Goal: Find contact information: Find contact information

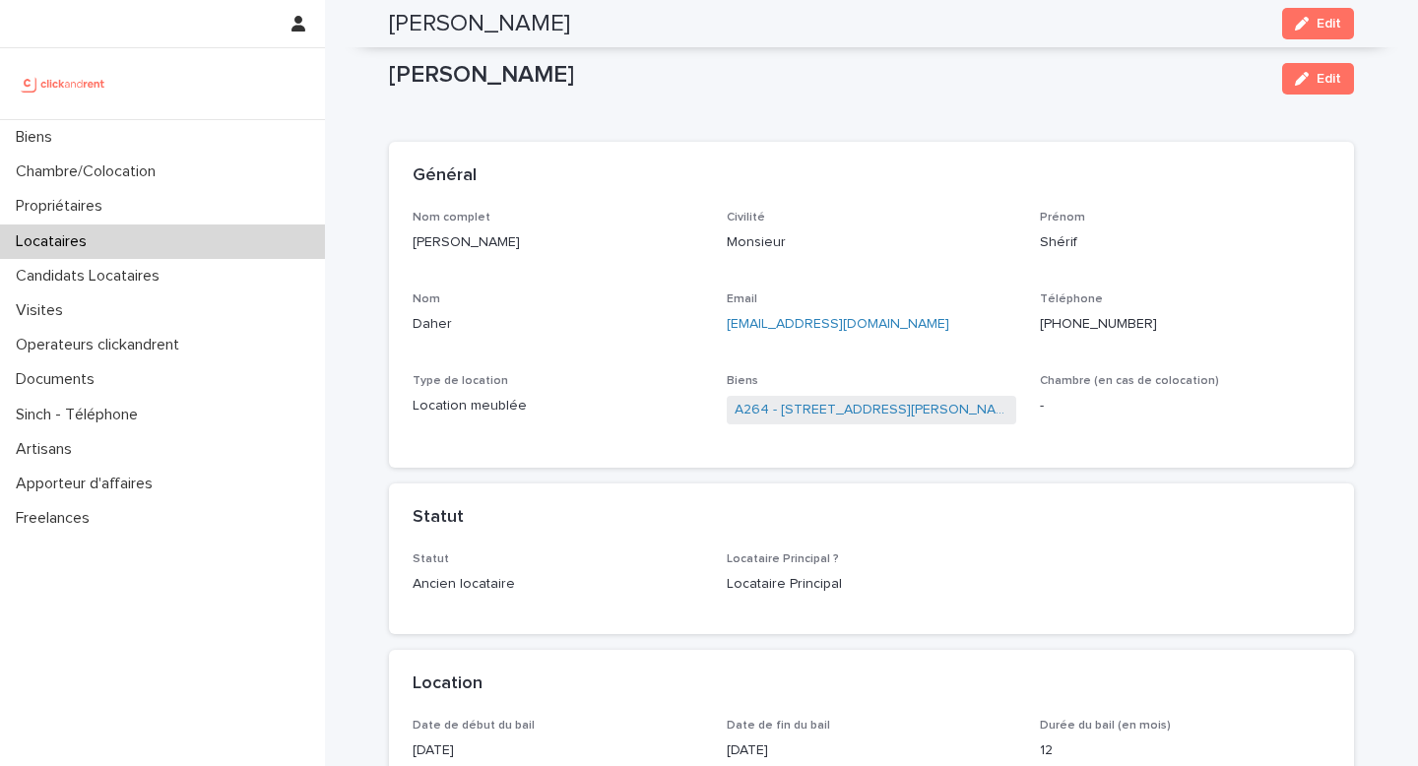
scroll to position [2239, 0]
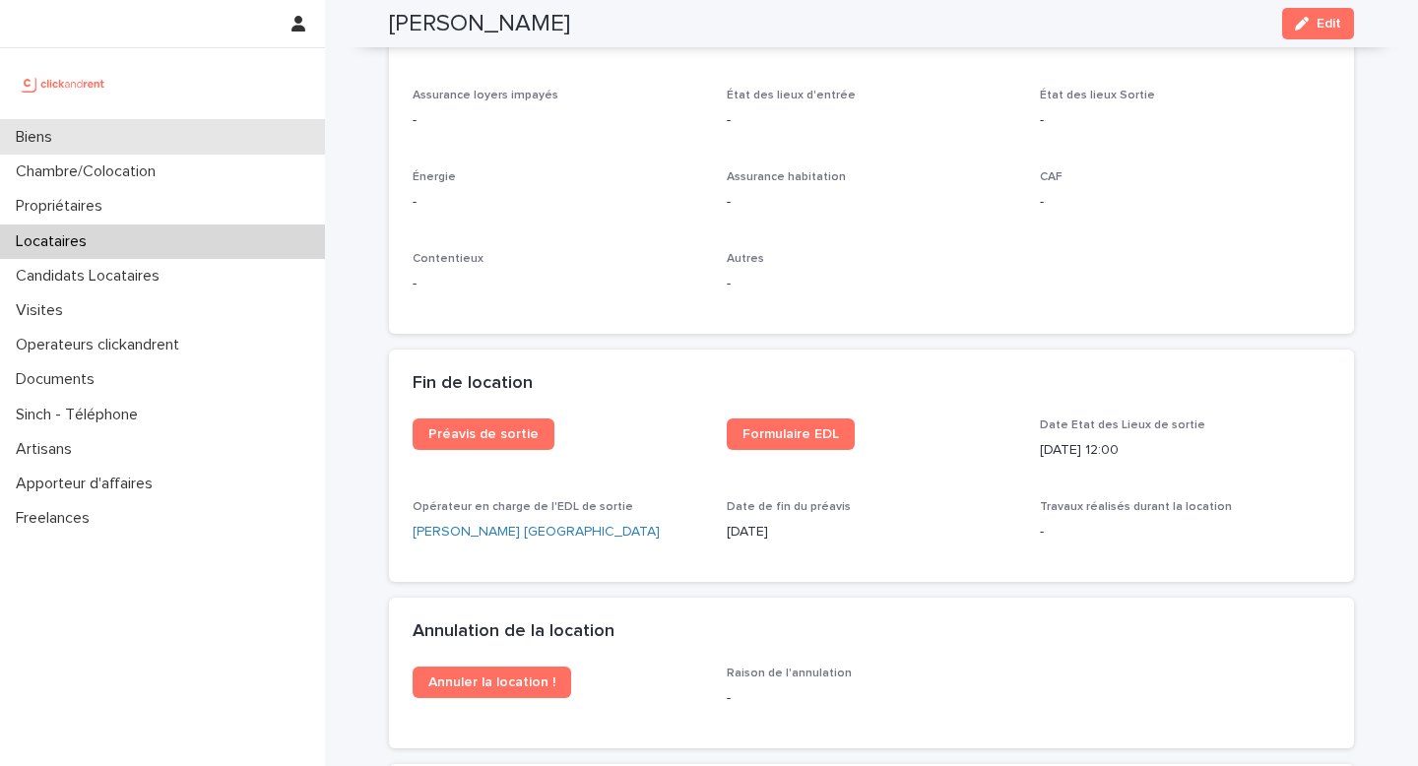
click at [104, 131] on div "Biens" at bounding box center [162, 137] width 325 height 34
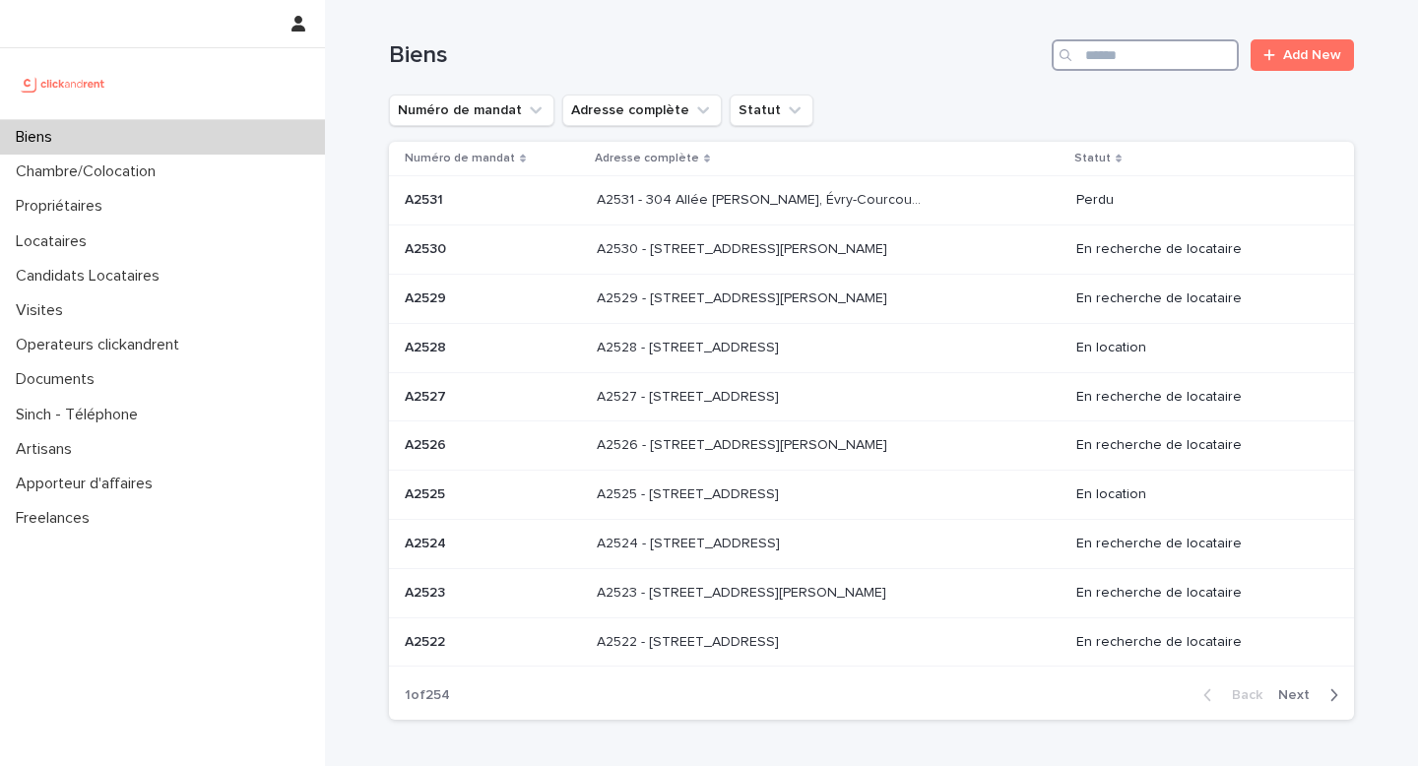
click at [1105, 55] on input "Search" at bounding box center [1145, 55] width 187 height 32
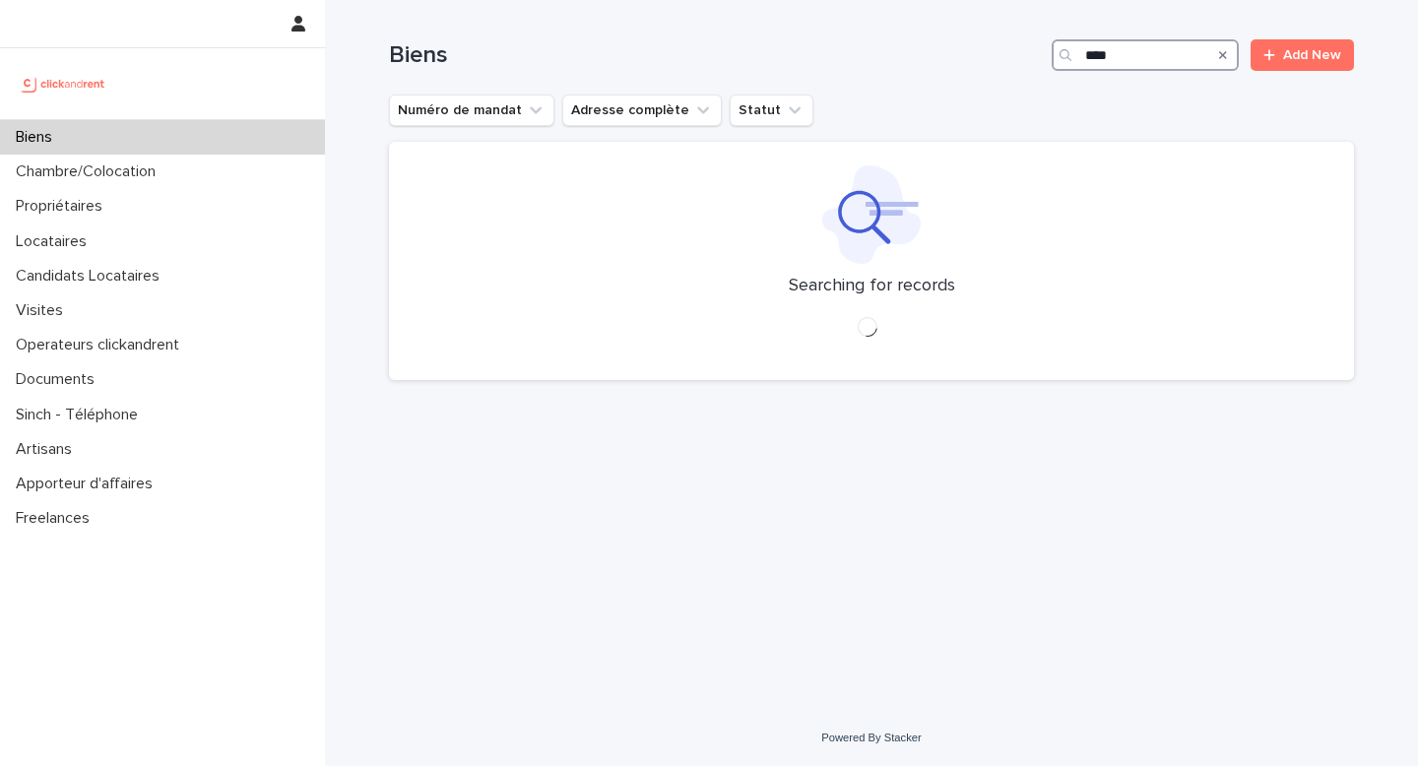
type input "***"
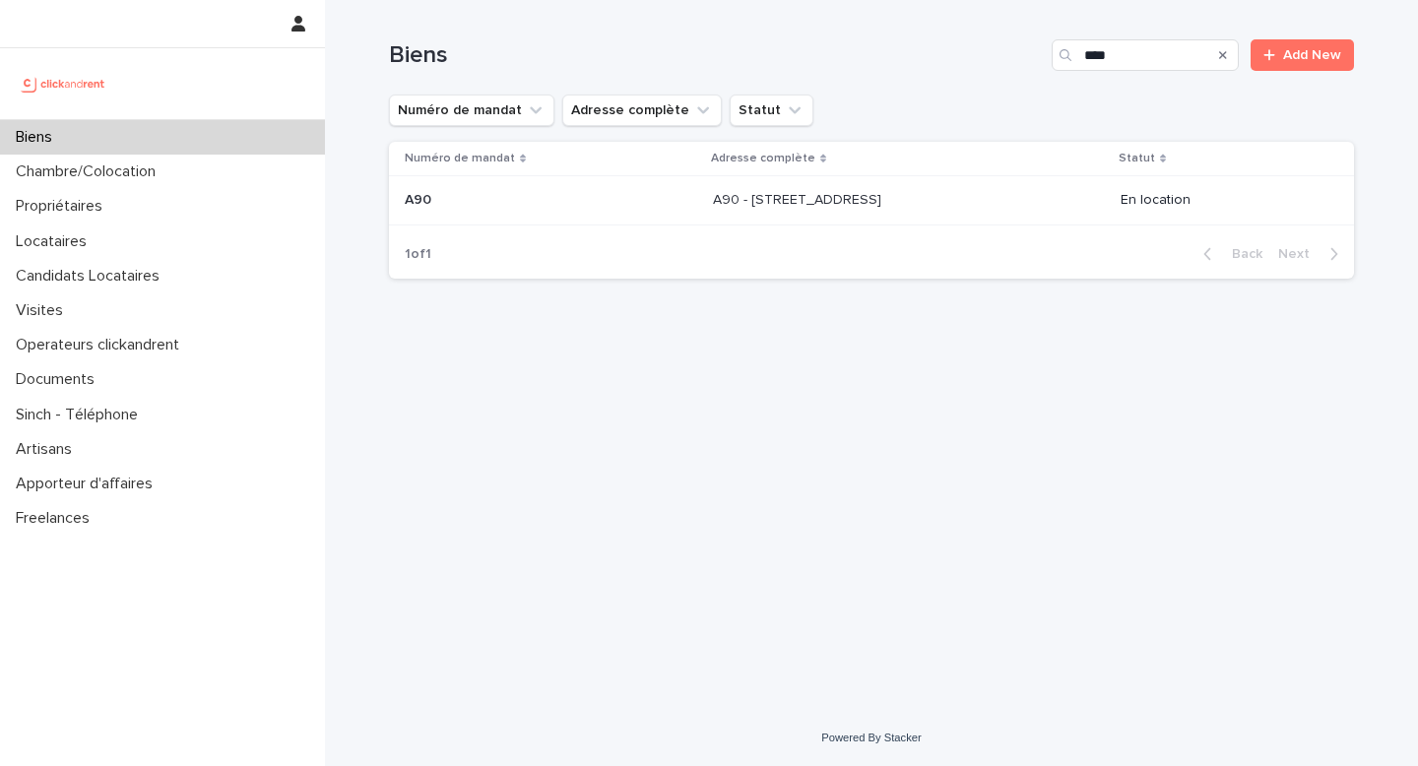
click at [713, 194] on p "A90 - [STREET_ADDRESS]" at bounding box center [799, 198] width 172 height 21
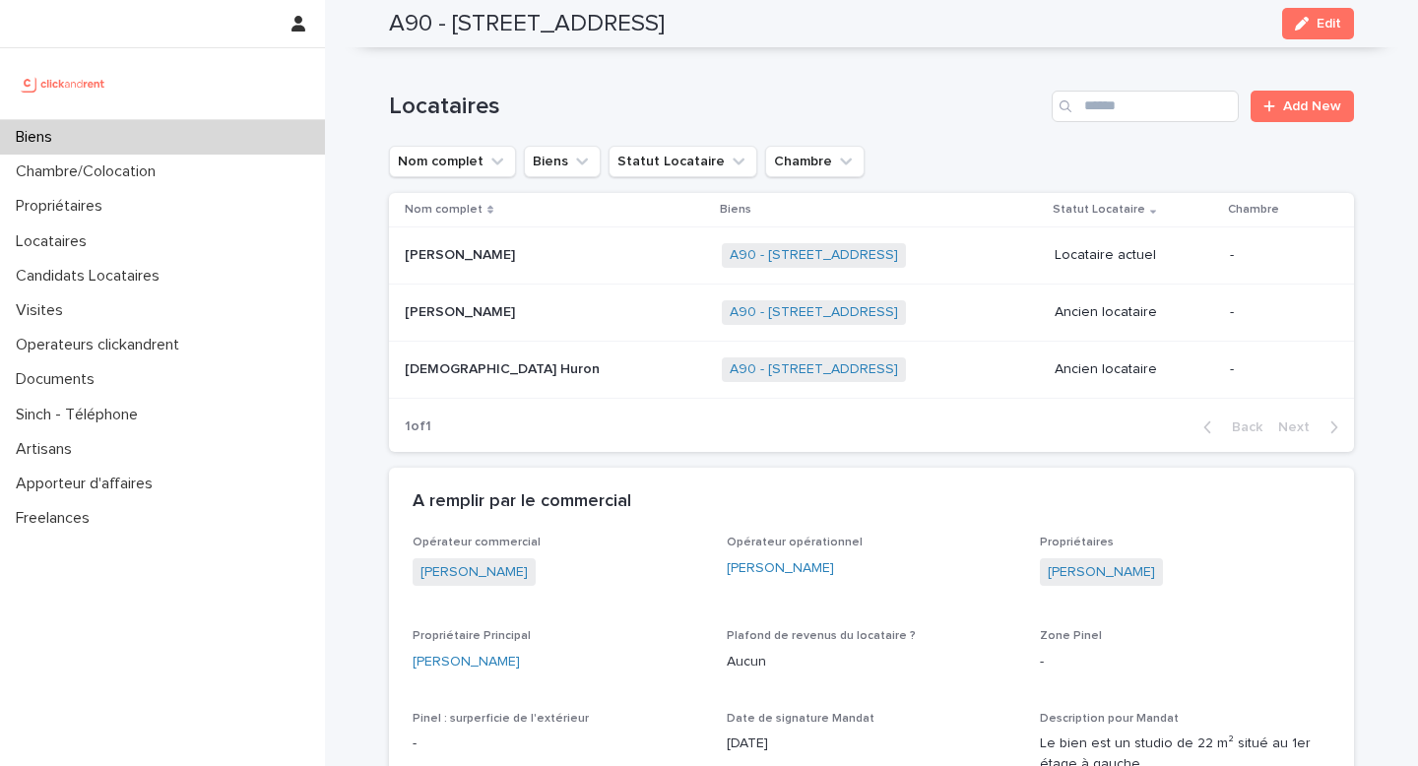
scroll to position [849, 0]
click at [472, 241] on p "[PERSON_NAME]" at bounding box center [462, 251] width 114 height 21
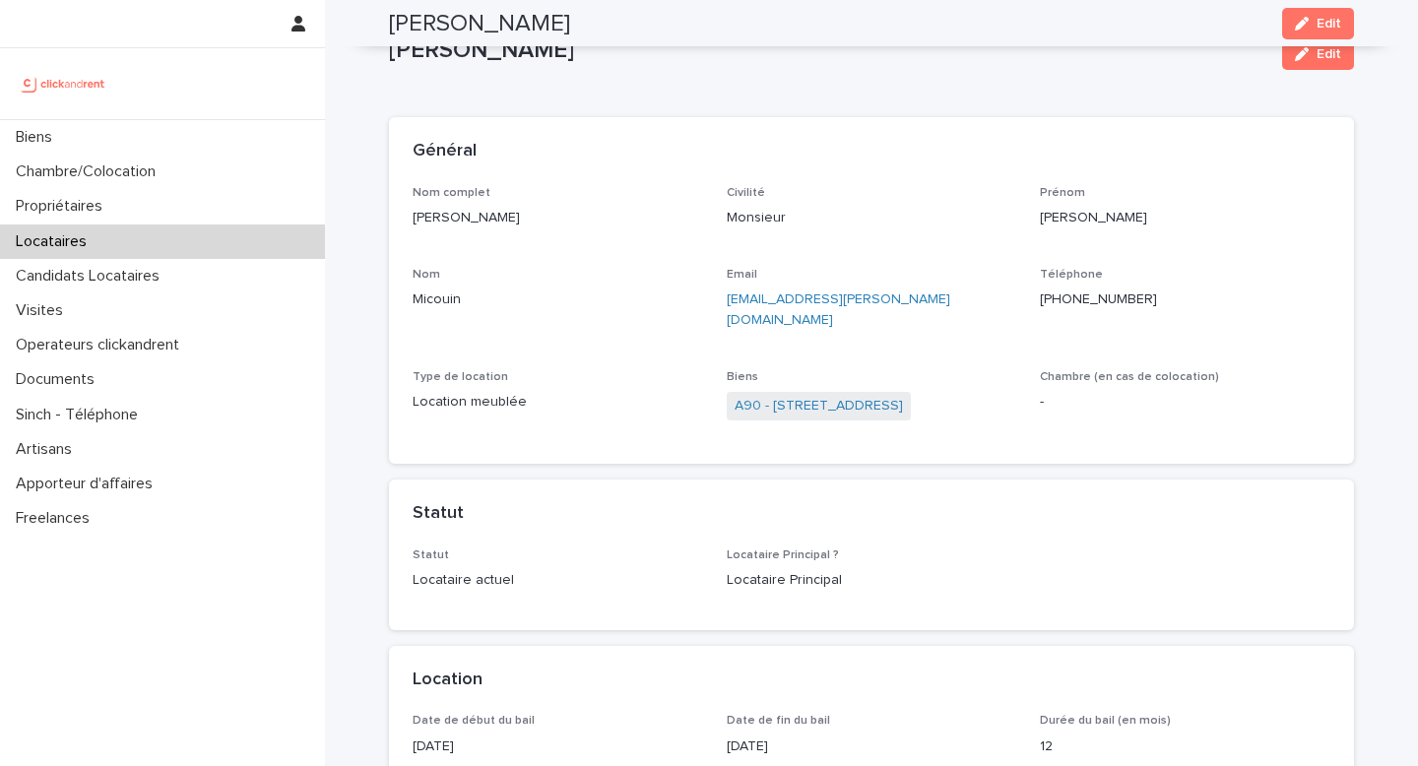
scroll to position [6, 0]
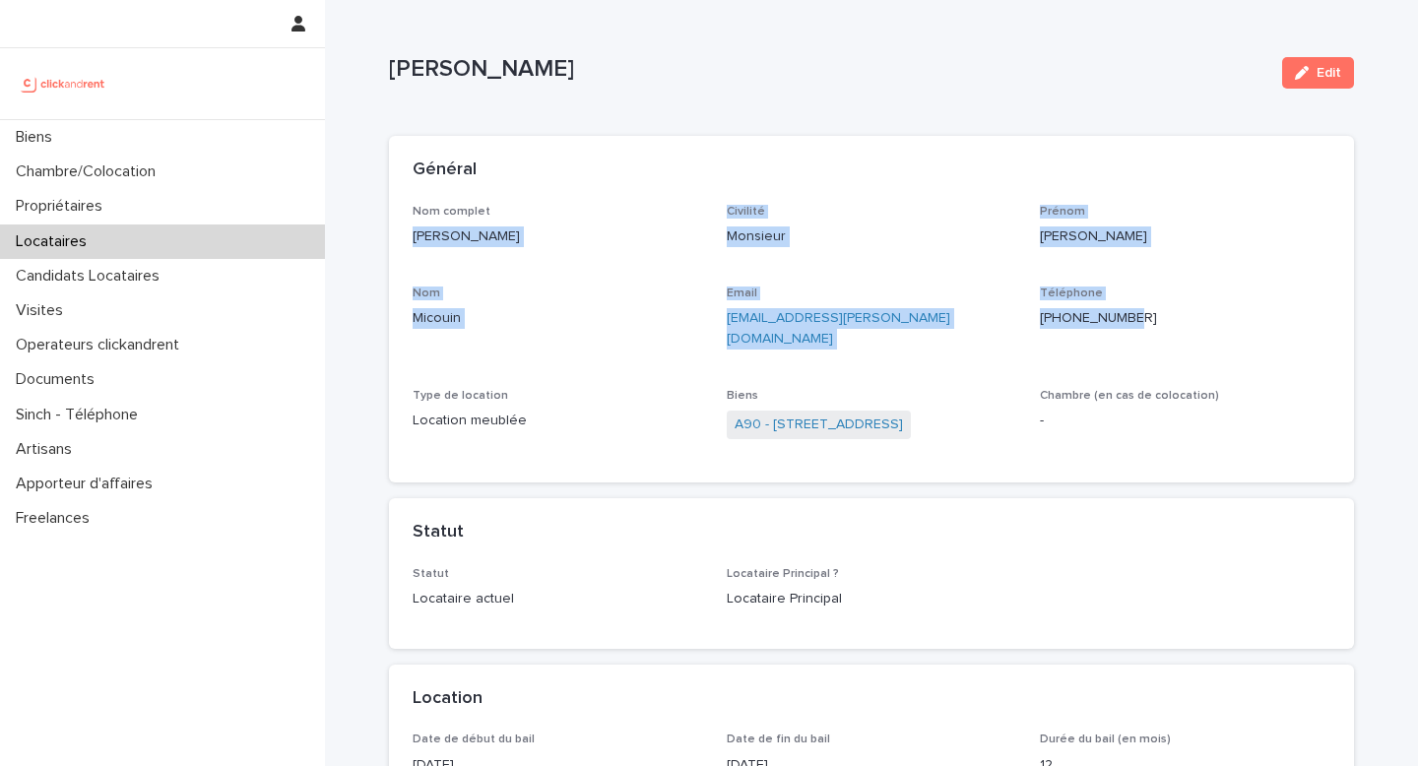
drag, startPoint x: 405, startPoint y: 225, endPoint x: 1186, endPoint y: 320, distance: 786.5
click at [1186, 320] on div "Nom complet [PERSON_NAME] Civilité Monsieur [PERSON_NAME] Email [EMAIL_ADDRESS]…" at bounding box center [871, 344] width 965 height 278
copy div "[PERSON_NAME] Civilité Monsieur [PERSON_NAME] Nom Micouin Email [EMAIL_ADDRESS]…"
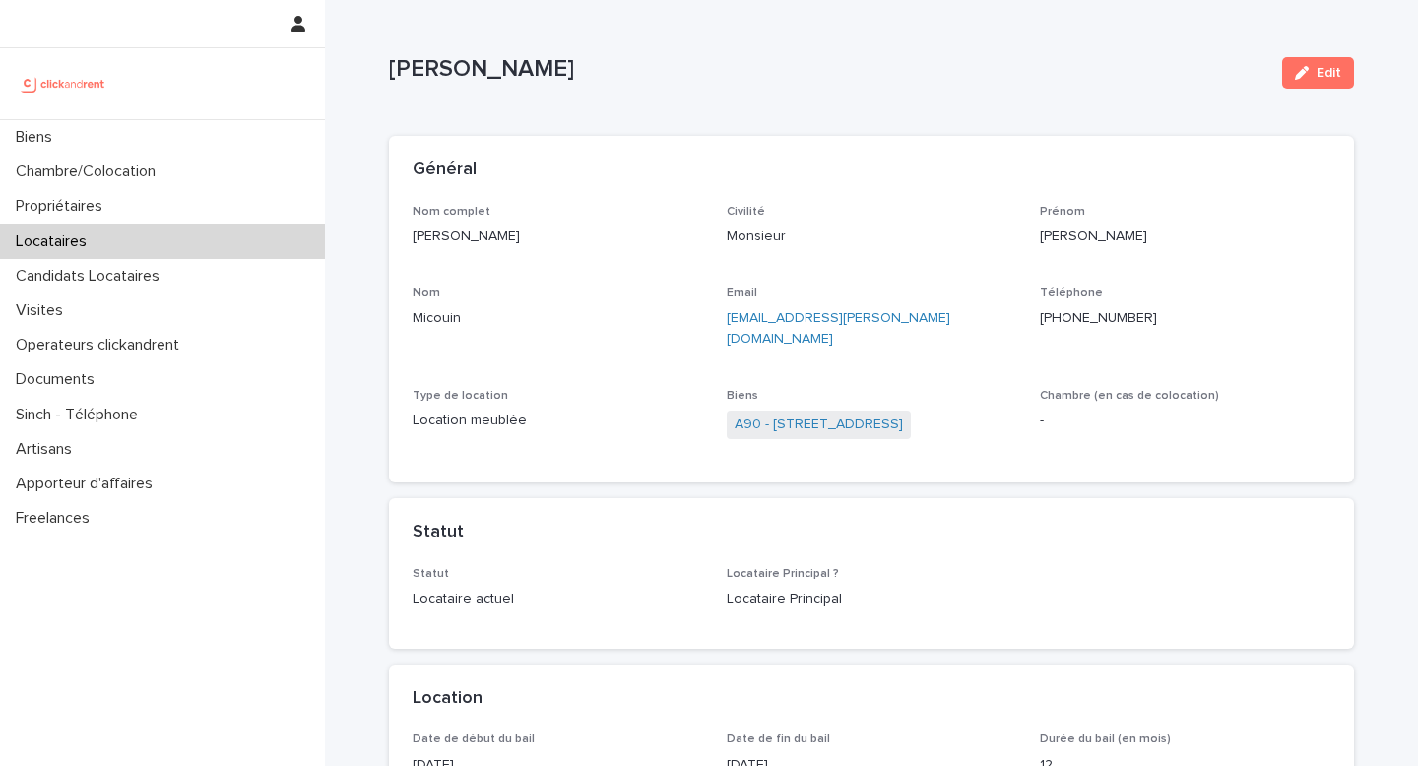
click at [811, 260] on div "Civilité Monsieur" at bounding box center [872, 234] width 290 height 58
click at [1124, 318] on p "[PHONE_NUMBER]" at bounding box center [1185, 318] width 290 height 21
copy p "[PHONE_NUMBER]"
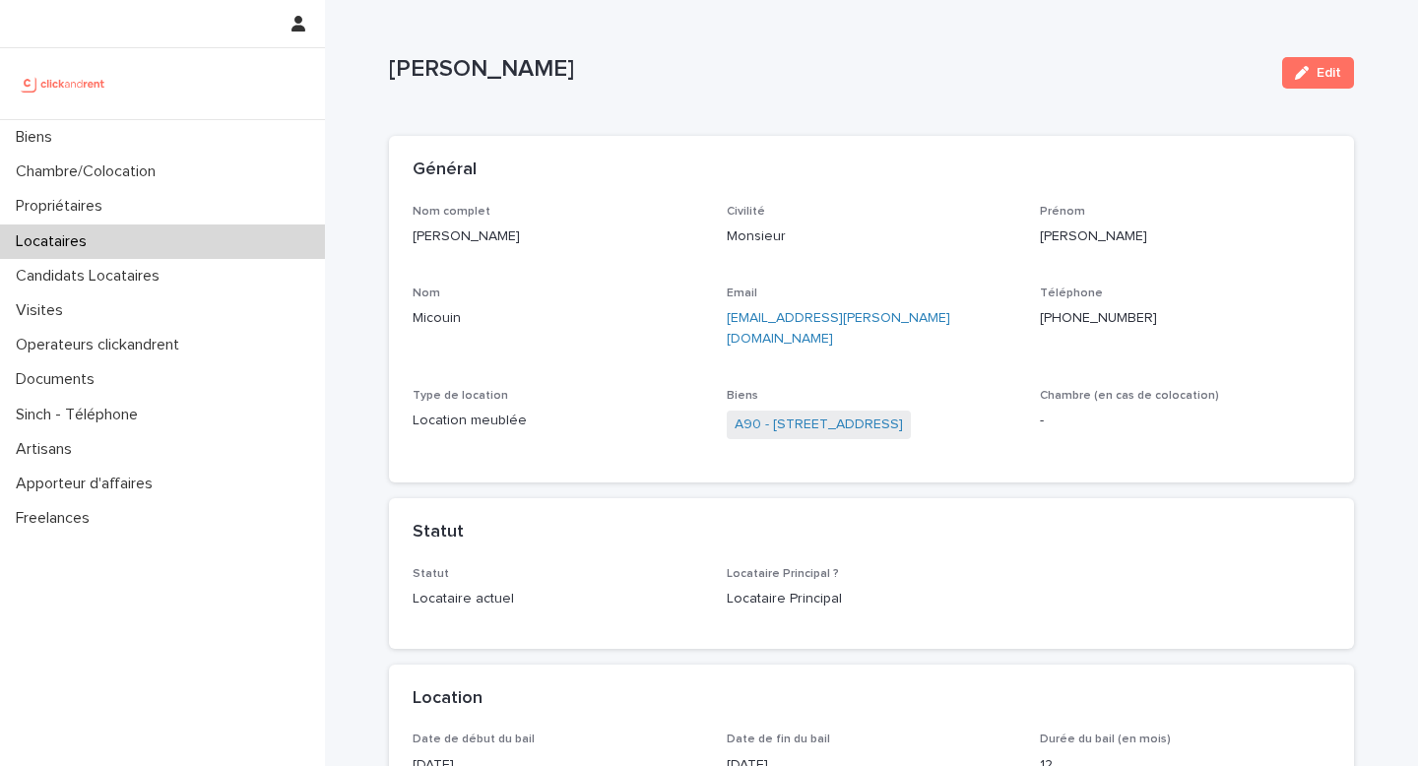
click at [538, 224] on div "[PERSON_NAME]" at bounding box center [558, 235] width 290 height 25
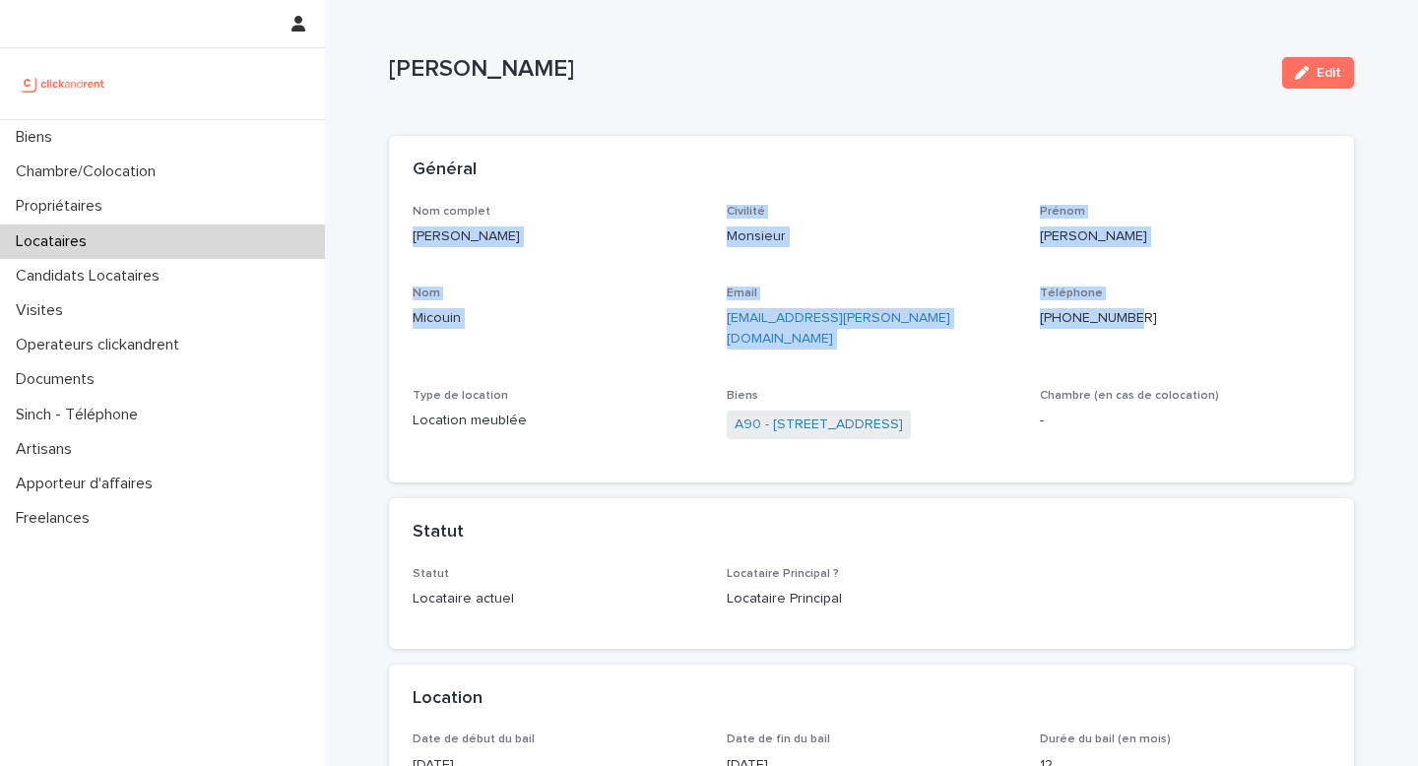
drag, startPoint x: 402, startPoint y: 234, endPoint x: 1157, endPoint y: 319, distance: 760.0
click at [1157, 319] on div "Nom complet [PERSON_NAME] Civilité Monsieur [PERSON_NAME] Email [EMAIL_ADDRESS]…" at bounding box center [871, 344] width 965 height 278
copy div "[PERSON_NAME] Civilité Monsieur [PERSON_NAME] Nom Micouin Email [EMAIL_ADDRESS]…"
